Goal: Find specific page/section: Find specific page/section

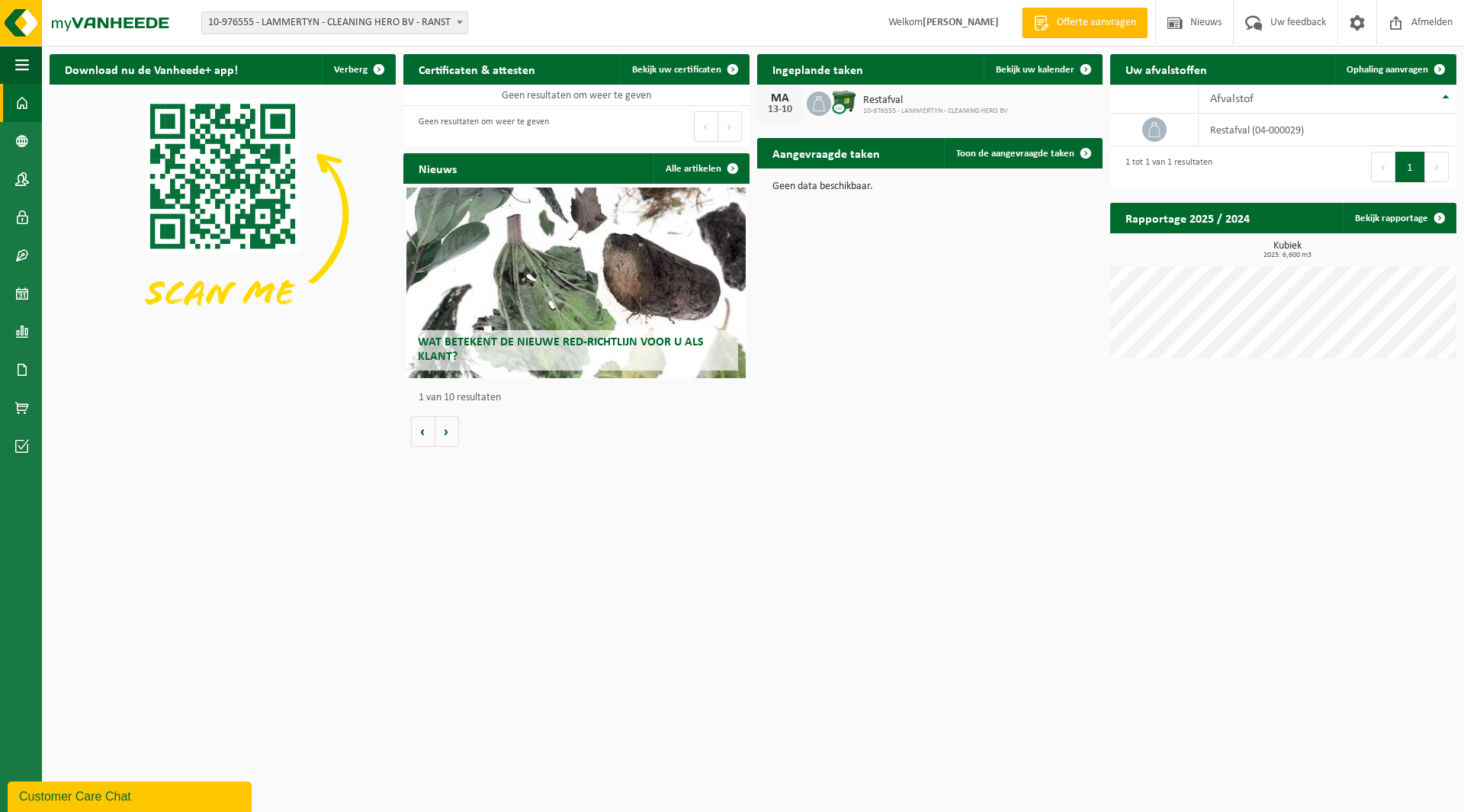
click at [336, 26] on span "10-976555 - LAMMERTYN - CLEANING HERO BV - RANST" at bounding box center [335, 23] width 266 height 22
type input "sylves"
select select "110890"
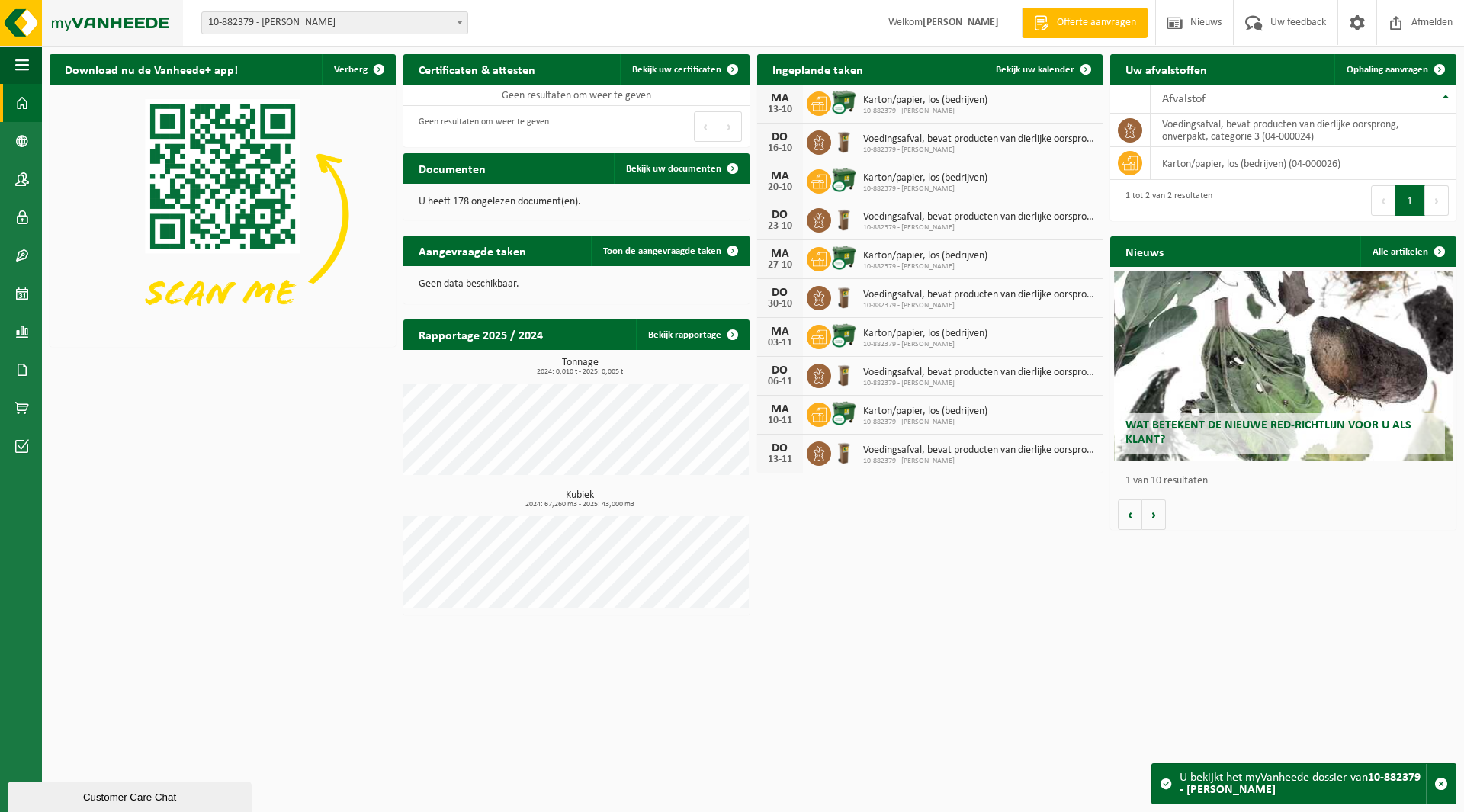
click at [98, 22] on img at bounding box center [91, 23] width 183 height 46
